Goal: Check status

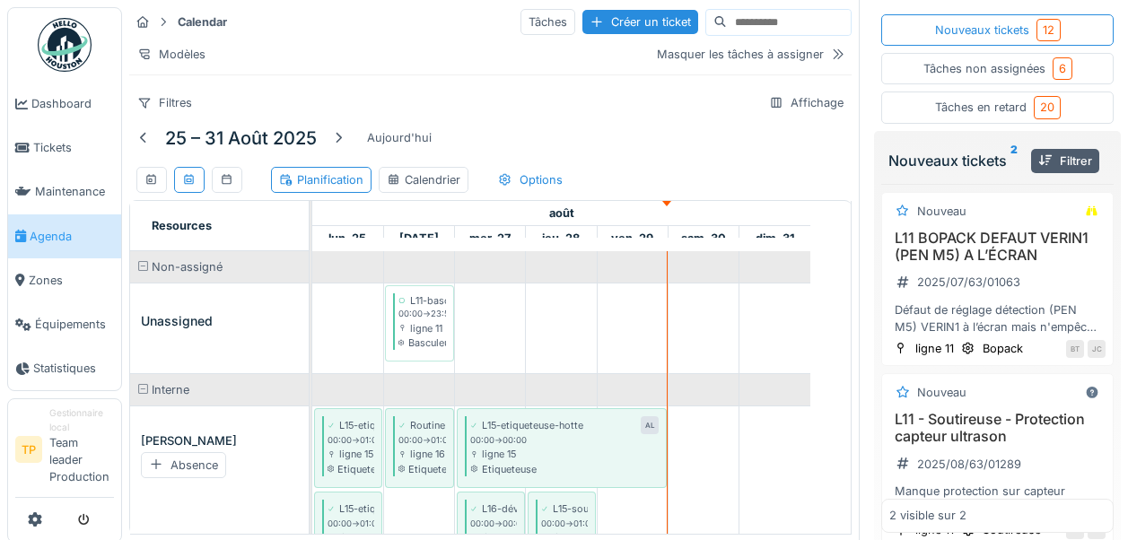
scroll to position [3118, 0]
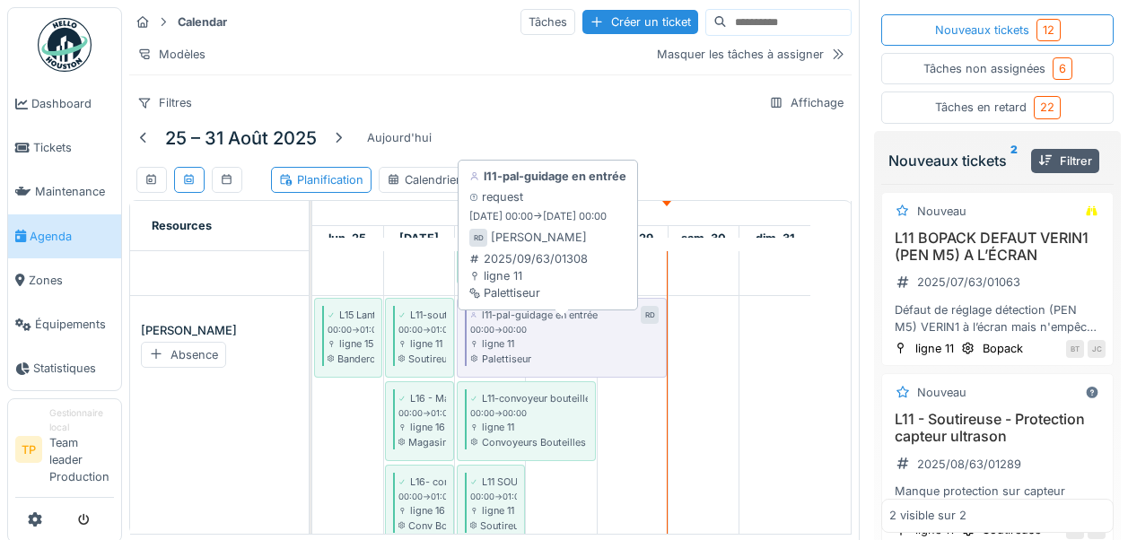
click at [557, 337] on div "00:00 -> 00:00" at bounding box center [564, 330] width 189 height 13
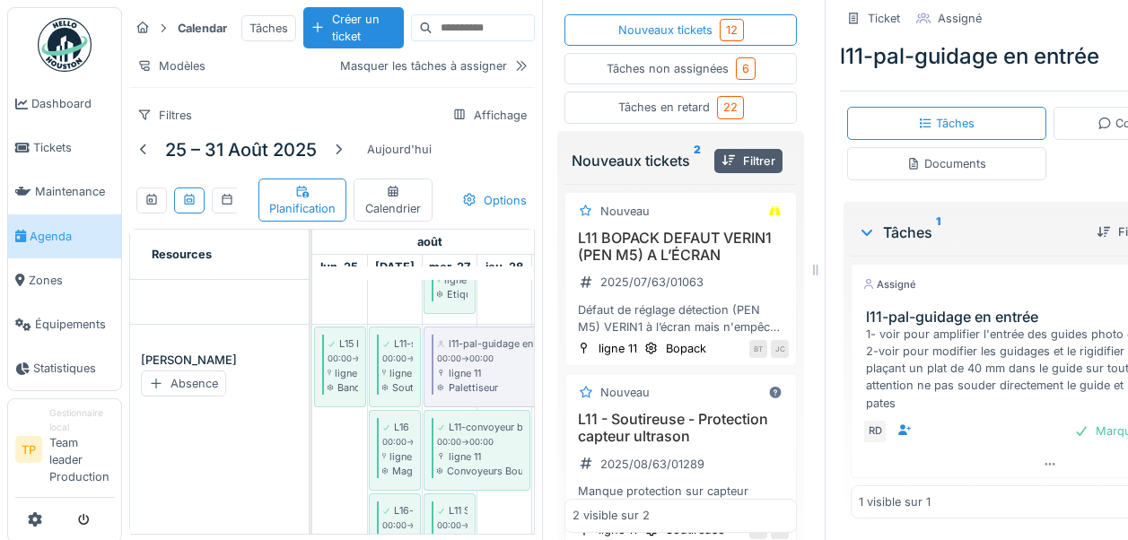
click at [895, 308] on div "Assigné [DATE] l11-pal-guidage en entrée 1- voir pour amplifier l'entrée des gu…" at bounding box center [1050, 338] width 398 height 148
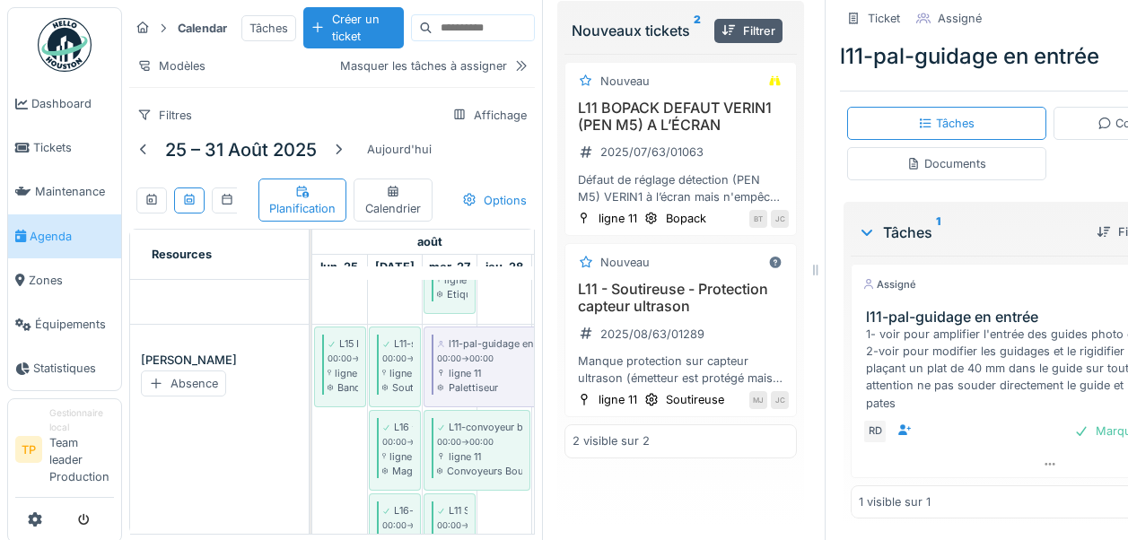
click at [189, 303] on div "[PERSON_NAME] Absence" at bounding box center [219, 111] width 179 height 426
drag, startPoint x: 833, startPoint y: 266, endPoint x: 1145, endPoint y: 490, distance: 384.0
click at [1128, 490] on html "Dashboard Tickets Maintenance [GEOGRAPHIC_DATA] Zones Équipements Statistiques …" at bounding box center [564, 270] width 1128 height 540
click at [219, 433] on div "[PERSON_NAME] Absence" at bounding box center [219, 496] width 179 height 343
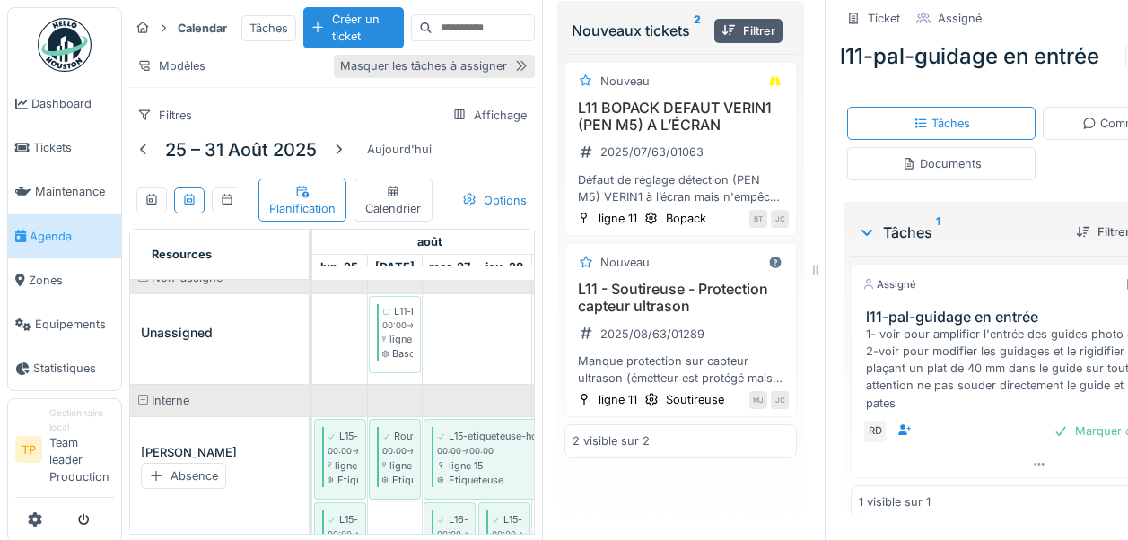
click at [527, 62] on icon at bounding box center [521, 66] width 14 height 12
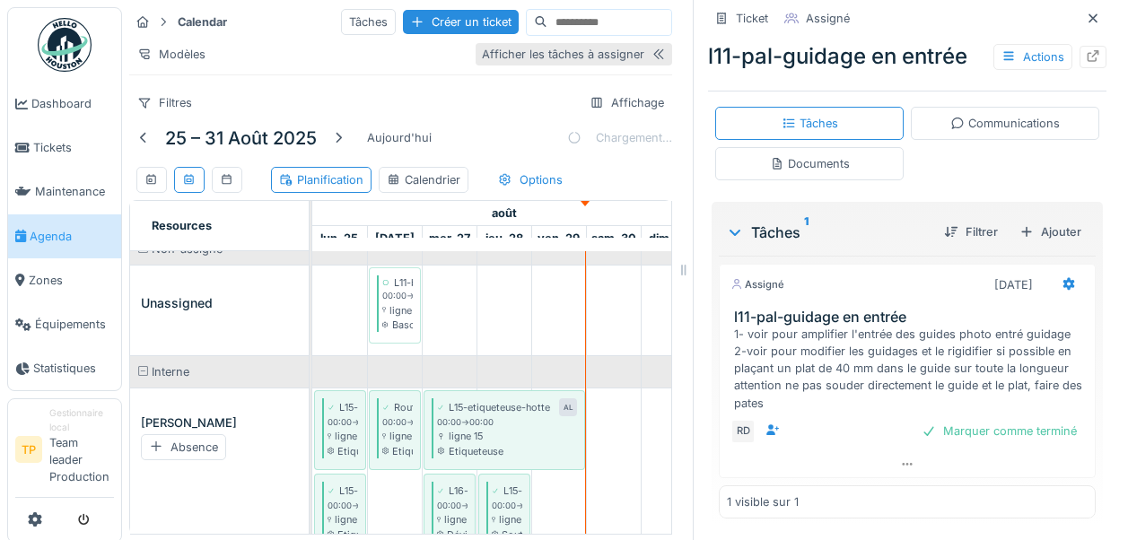
scroll to position [2, 0]
click at [1086, 13] on icon at bounding box center [1093, 19] width 14 height 12
